Goal: Task Accomplishment & Management: Use online tool/utility

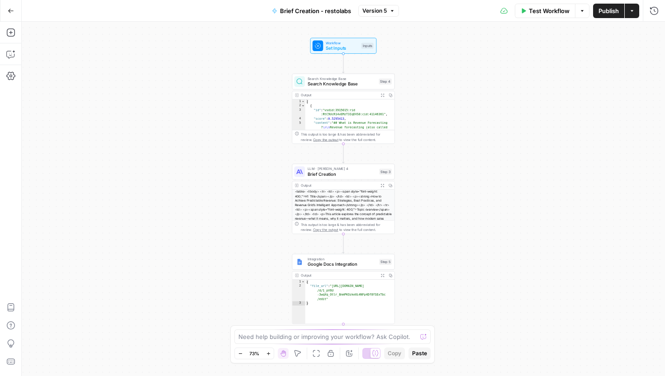
click at [14, 9] on button "Go Back" at bounding box center [11, 11] width 16 height 16
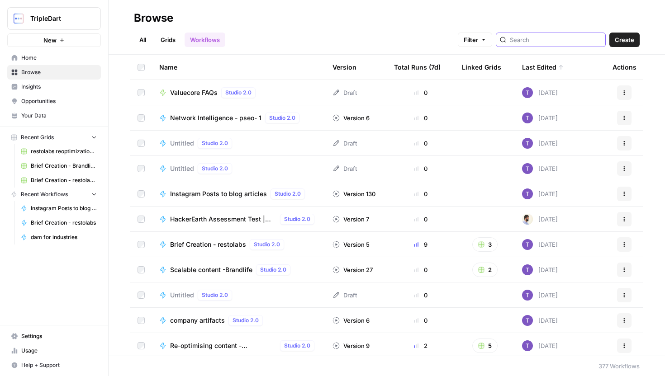
click at [537, 43] on input "search" at bounding box center [556, 39] width 92 height 9
type input "brief"
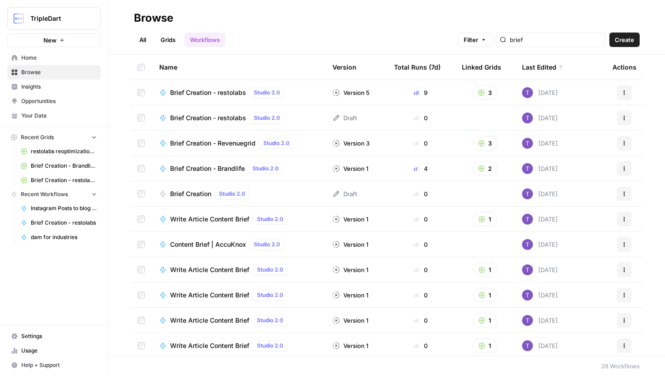
click at [219, 171] on span "Brief Creation - Brandlife" at bounding box center [207, 168] width 75 height 9
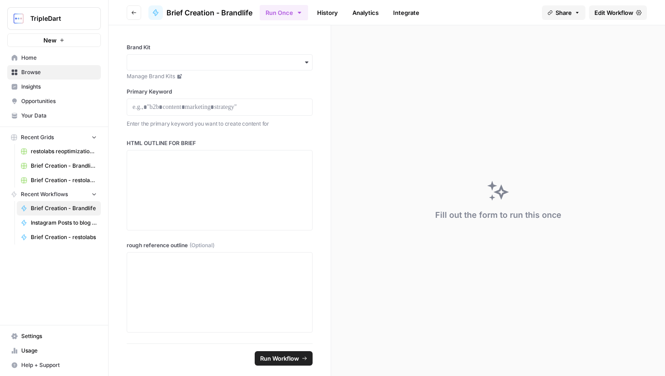
click at [279, 55] on div "button" at bounding box center [220, 62] width 186 height 16
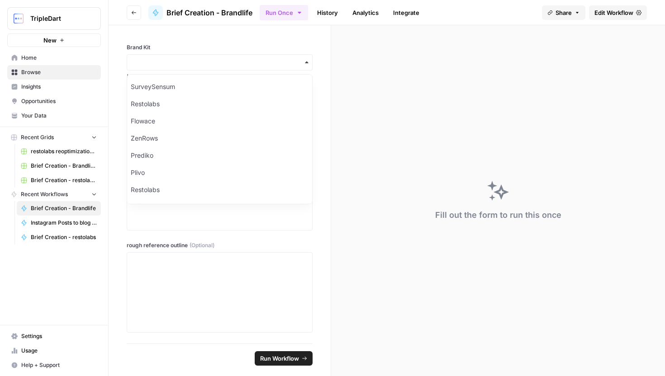
click at [296, 42] on div "Brand Kit Manage Brand Kits Primary Keyword Enter the primary keyword you want …" at bounding box center [220, 184] width 222 height 318
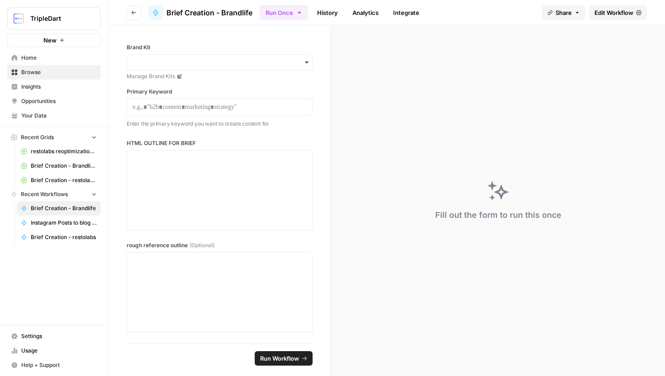
click at [320, 7] on link "History" at bounding box center [328, 12] width 32 height 14
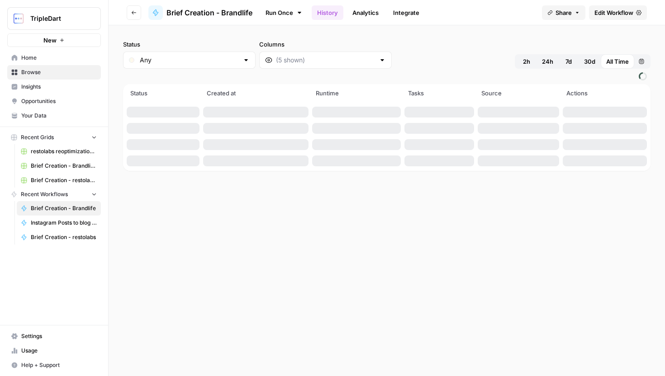
click at [298, 13] on icon at bounding box center [299, 12] width 7 height 7
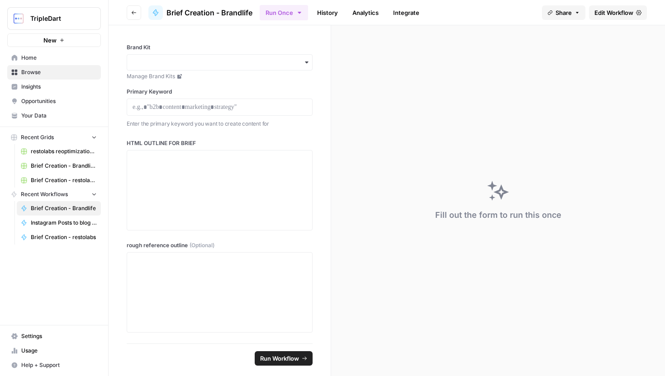
click at [84, 166] on span "Brief Creation - Brandlife Grid" at bounding box center [64, 166] width 66 height 8
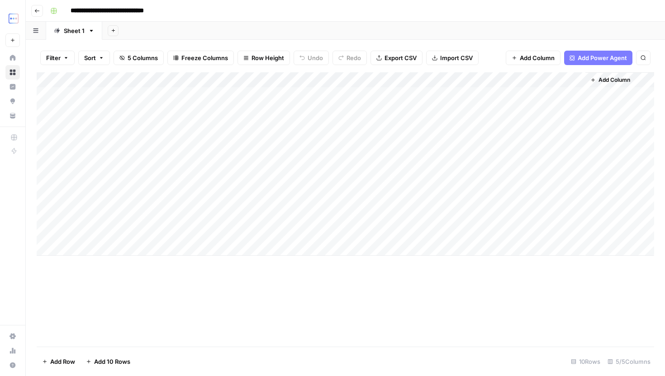
click at [537, 100] on div "Add Column" at bounding box center [345, 164] width 617 height 184
click at [512, 203] on div "Add Column" at bounding box center [345, 164] width 617 height 184
click at [517, 185] on div "Add Column" at bounding box center [345, 164] width 617 height 184
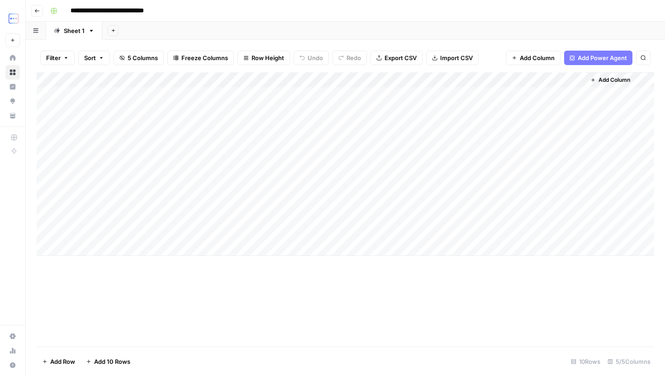
click at [517, 185] on div "Add Column" at bounding box center [345, 164] width 617 height 184
click at [541, 172] on div "Add Column" at bounding box center [345, 164] width 617 height 184
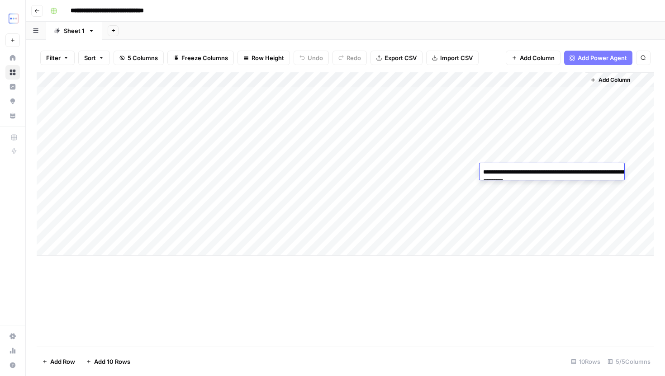
click at [541, 172] on textarea "**********" at bounding box center [569, 177] width 181 height 22
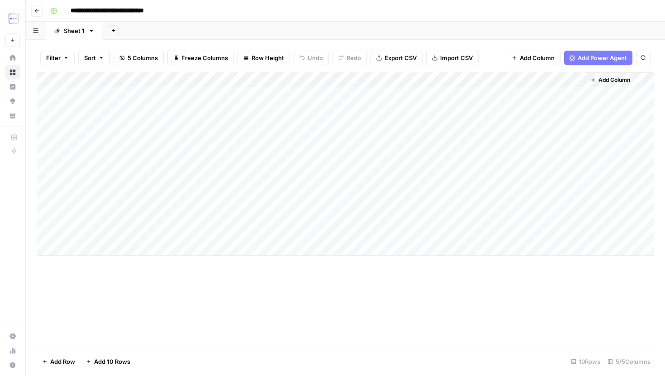
click at [531, 200] on div "Add Column" at bounding box center [345, 164] width 617 height 184
